Goal: Task Accomplishment & Management: Complete application form

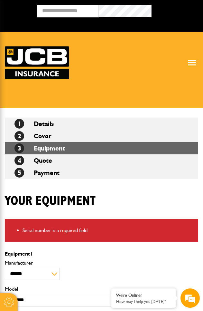
scroll to position [259, 0]
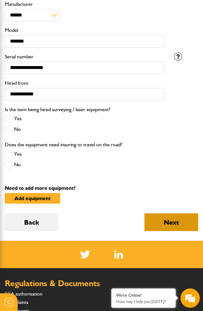
type input "**********"
click at [184, 225] on button "Next" at bounding box center [172, 222] width 54 height 18
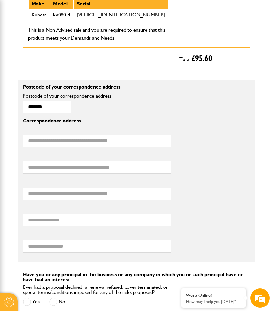
type input "*******"
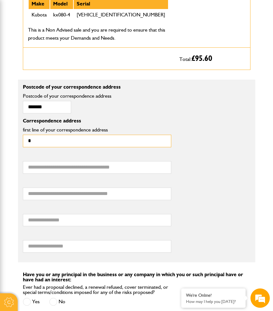
type input "*"
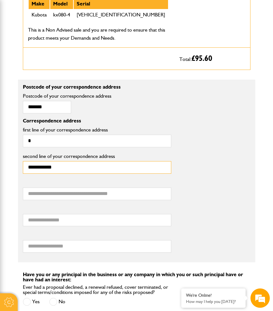
type input "**********"
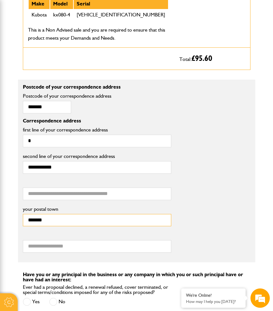
type input "*******"
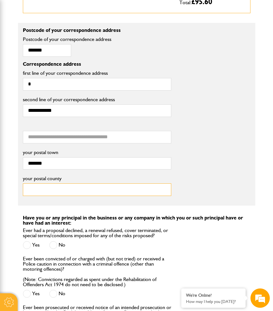
scroll to position [538, 0]
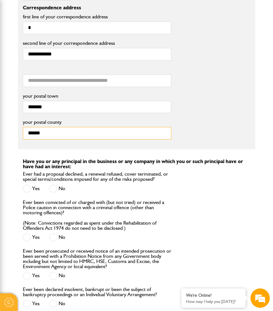
type input "******"
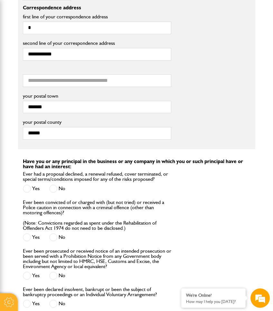
click at [51, 193] on span at bounding box center [53, 189] width 8 height 8
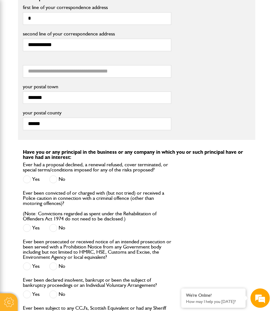
scroll to position [561, 0]
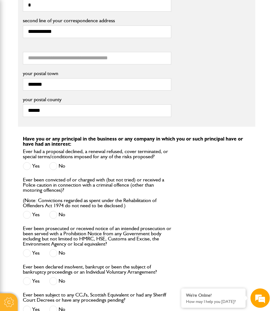
click at [55, 219] on span at bounding box center [53, 215] width 8 height 8
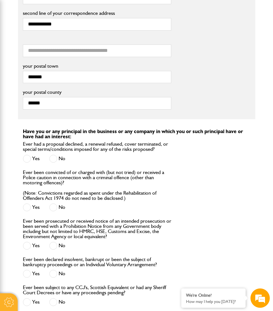
click at [55, 250] on span at bounding box center [53, 246] width 8 height 8
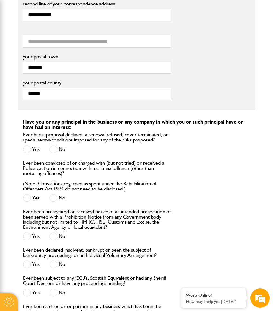
scroll to position [703, 0]
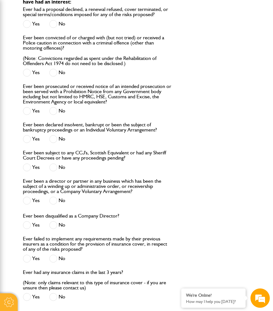
click at [54, 143] on span at bounding box center [53, 139] width 8 height 8
drag, startPoint x: 54, startPoint y: 171, endPoint x: 55, endPoint y: 204, distance: 32.9
click at [54, 171] on span at bounding box center [53, 167] width 8 height 8
click at [54, 205] on span at bounding box center [53, 201] width 8 height 8
click at [54, 229] on span at bounding box center [53, 225] width 8 height 8
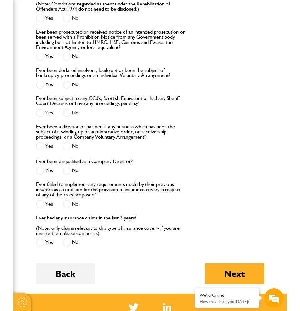
scroll to position [809, 0]
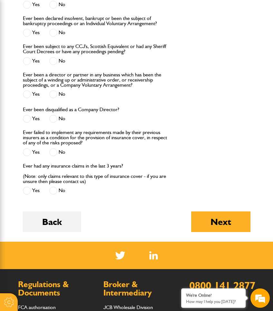
click at [50, 156] on span at bounding box center [53, 152] width 8 height 8
click at [53, 195] on span at bounding box center [53, 191] width 8 height 8
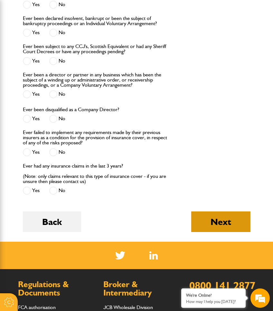
click at [203, 227] on button "Next" at bounding box center [220, 221] width 59 height 21
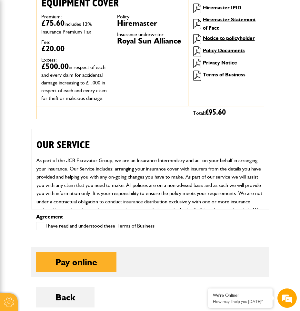
scroll to position [81, 0]
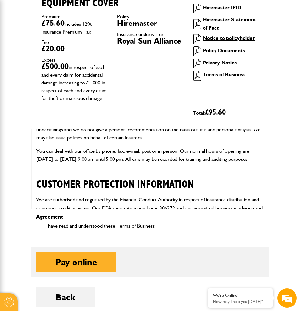
click at [42, 230] on span at bounding box center [40, 226] width 8 height 8
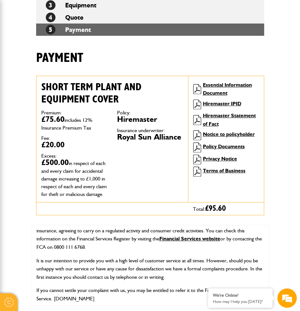
scroll to position [0, 0]
